Goal: Task Accomplishment & Management: Use online tool/utility

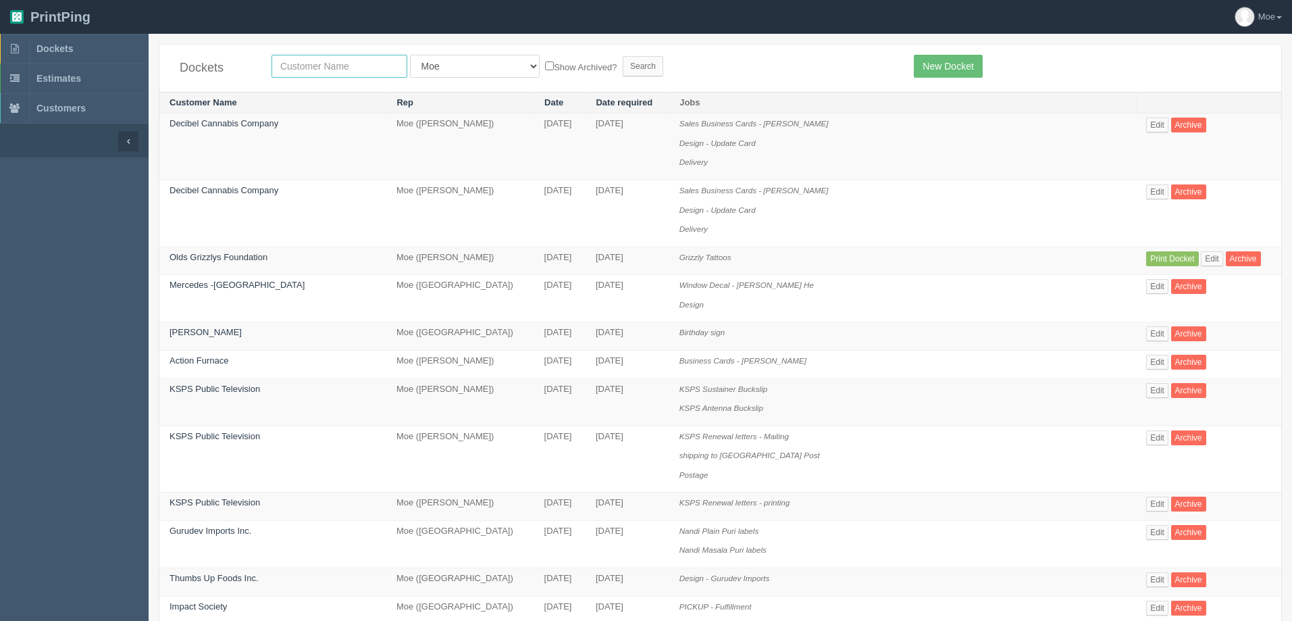
click at [312, 72] on input "text" at bounding box center [339, 66] width 136 height 23
type input "experience"
click at [623, 66] on input "Search" at bounding box center [643, 66] width 41 height 20
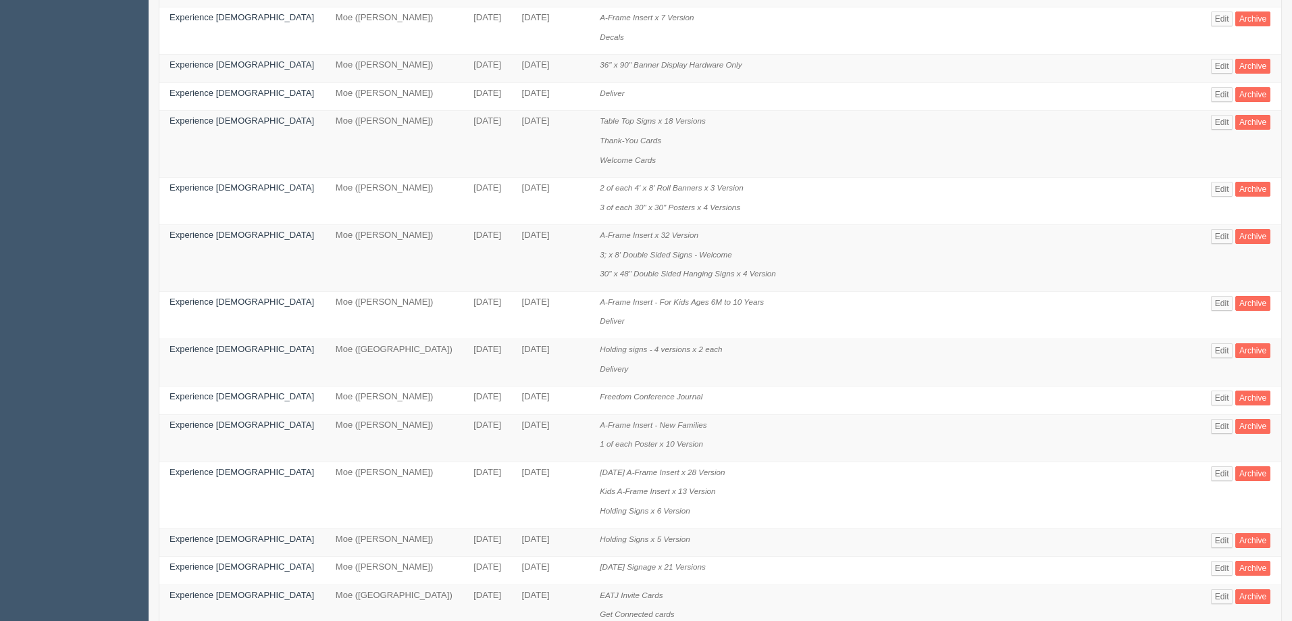
scroll to position [675, 0]
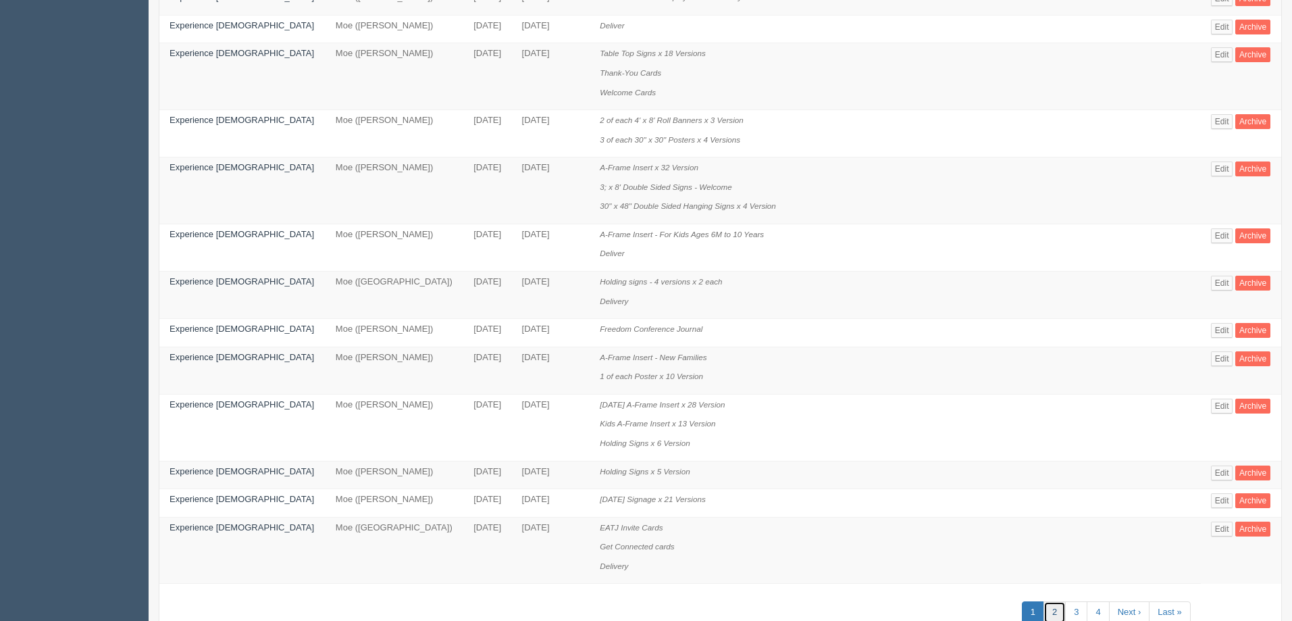
click at [1043, 611] on link "2" at bounding box center [1054, 612] width 22 height 22
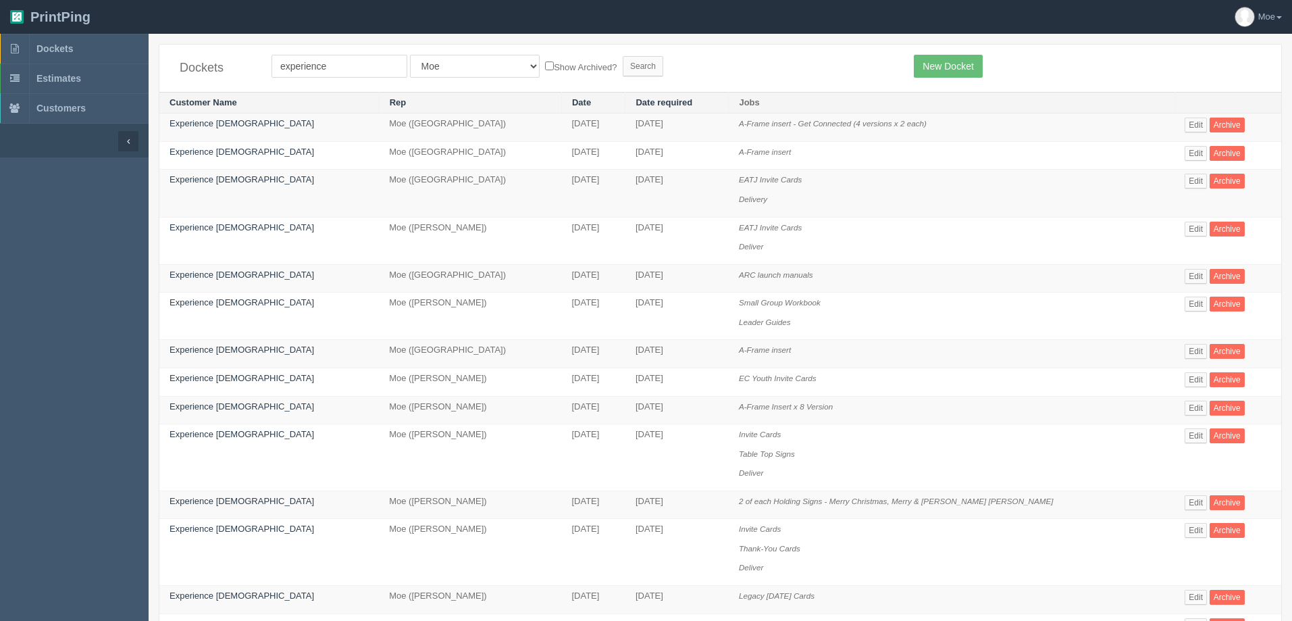
scroll to position [135, 0]
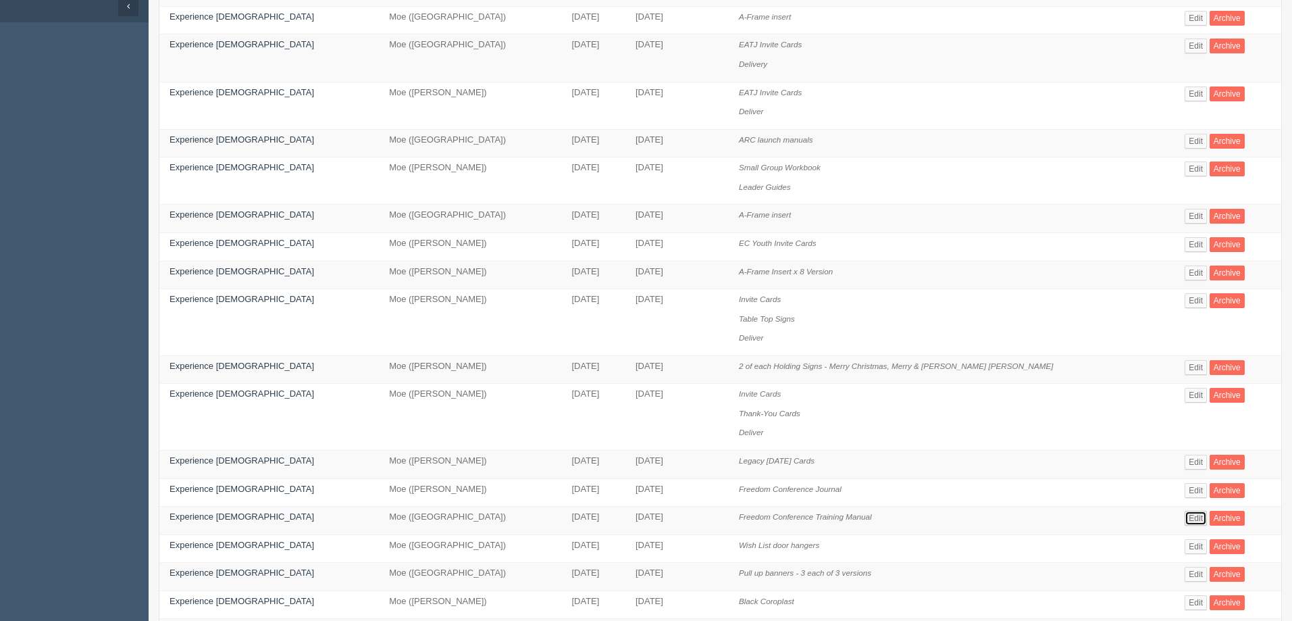
click at [1184, 517] on link "Edit" at bounding box center [1195, 518] width 22 height 15
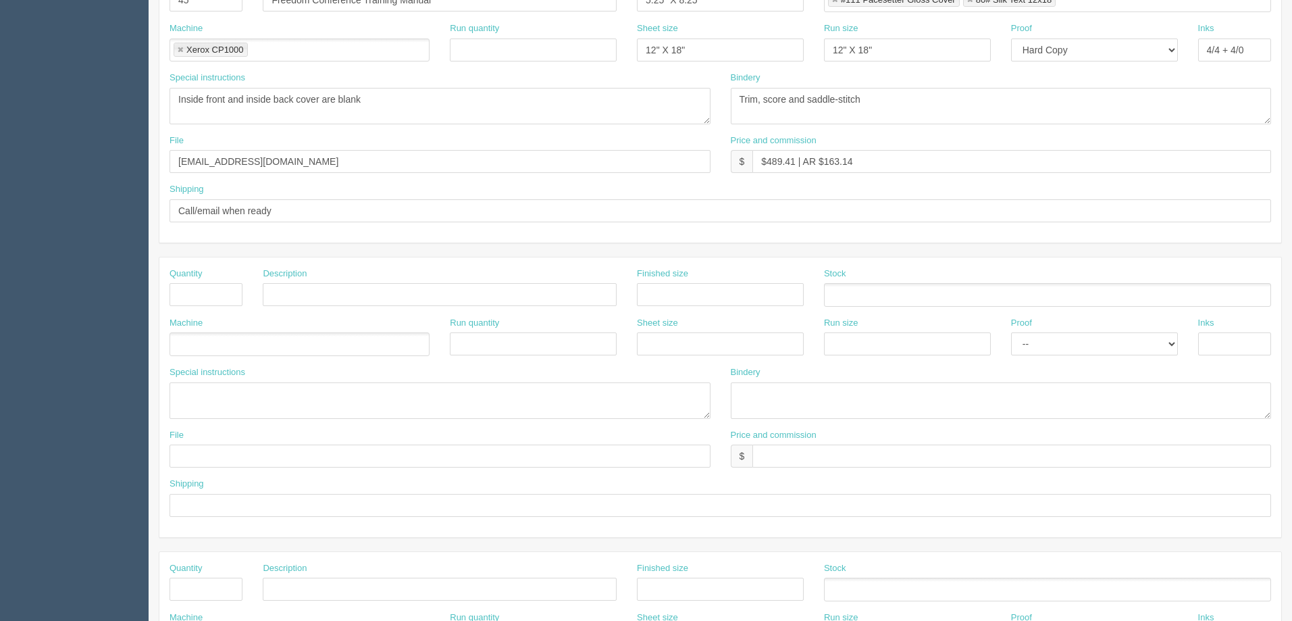
scroll to position [135, 0]
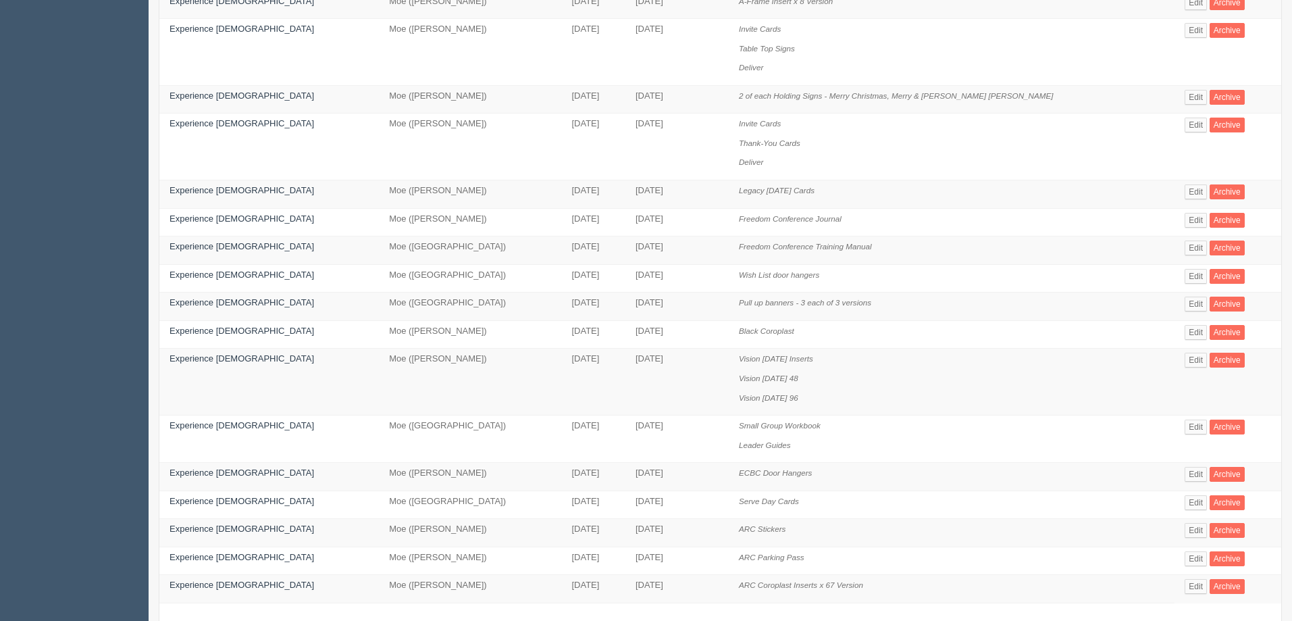
scroll to position [473, 0]
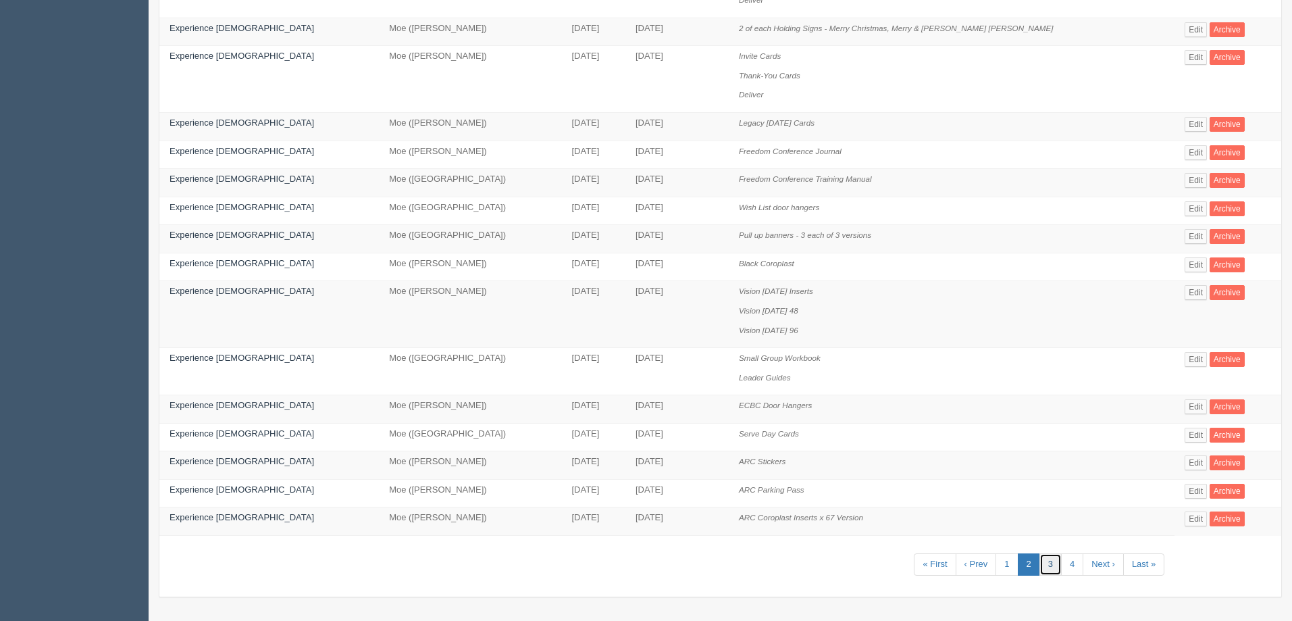
click at [1039, 562] on link "3" at bounding box center [1050, 564] width 22 height 22
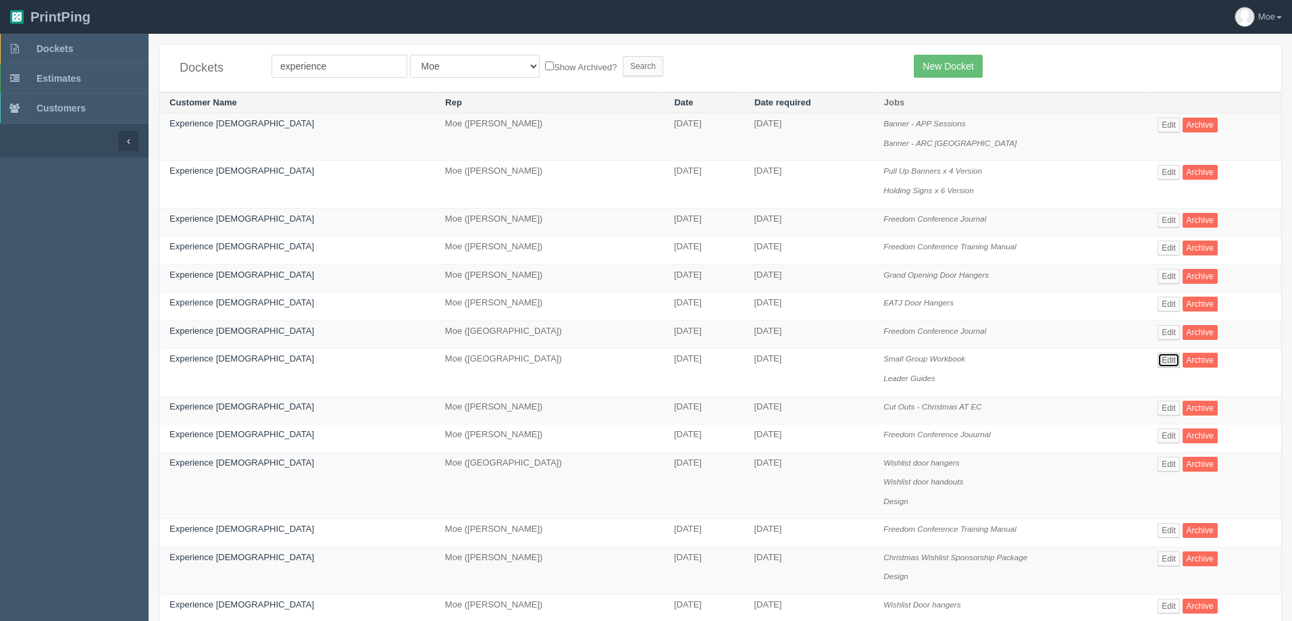
click at [1157, 361] on link "Edit" at bounding box center [1168, 360] width 22 height 15
